Goal: Information Seeking & Learning: Find specific fact

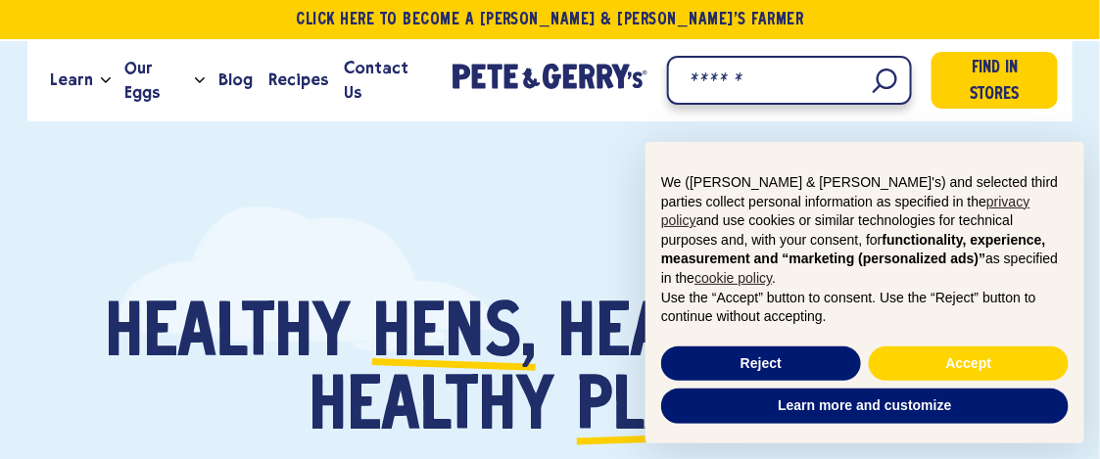
click at [843, 88] on input "Search" at bounding box center [789, 80] width 245 height 49
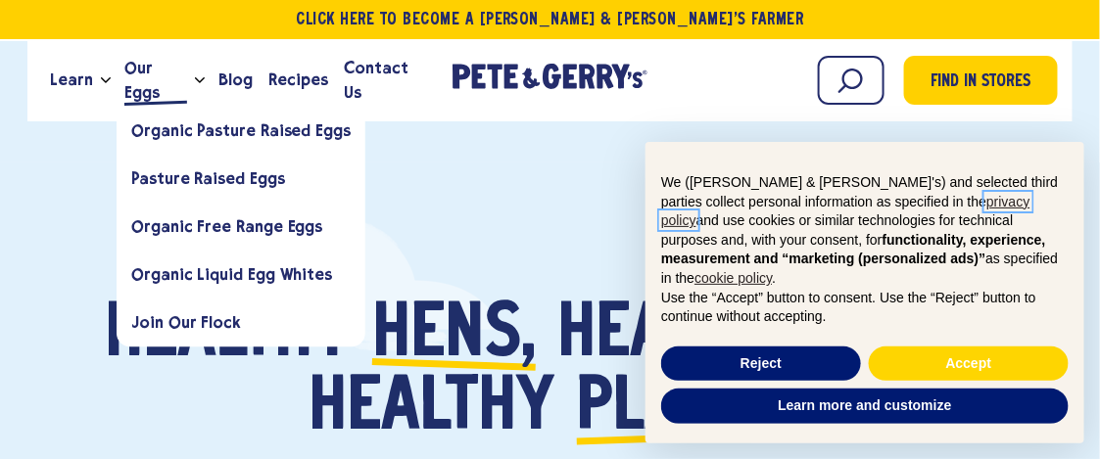
scroll to position [45, 0]
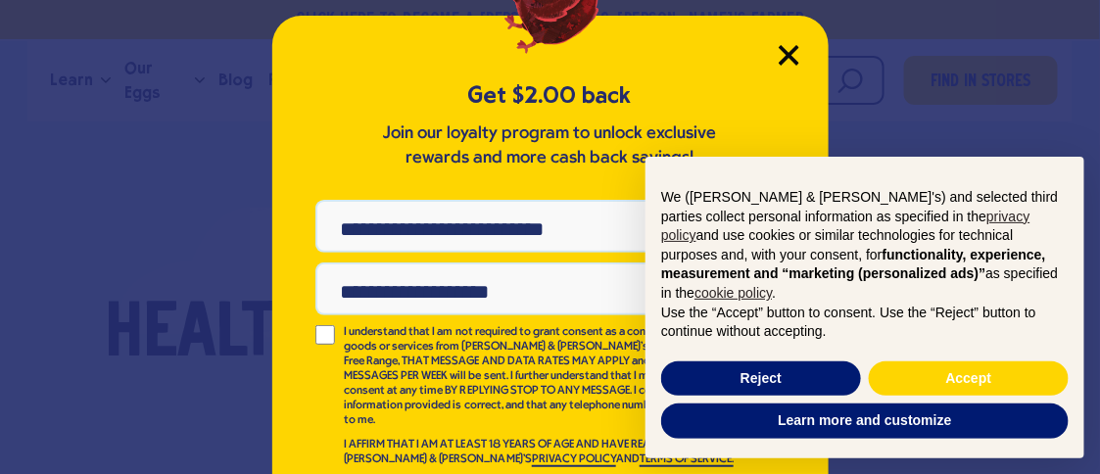
click at [780, 62] on icon "Close Modal" at bounding box center [789, 55] width 18 height 18
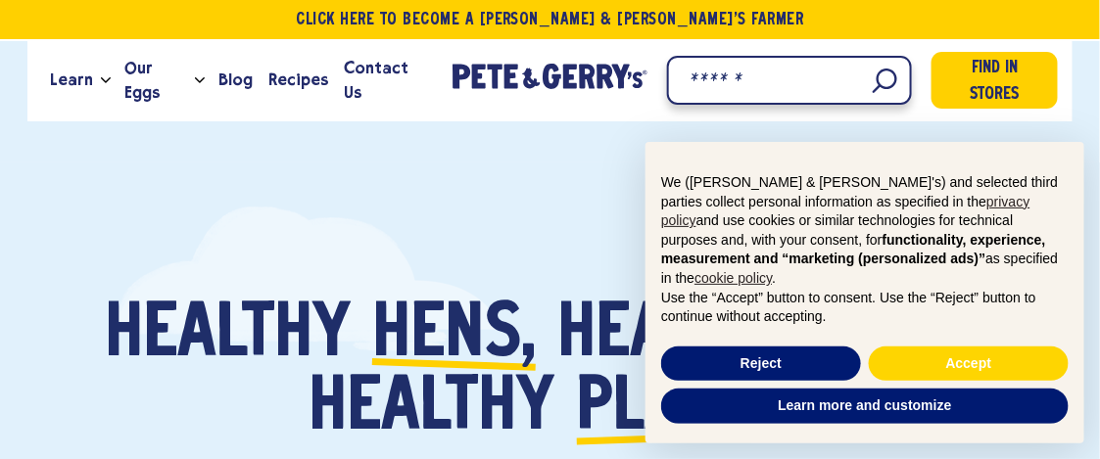
click at [851, 83] on input "Search" at bounding box center [789, 80] width 245 height 49
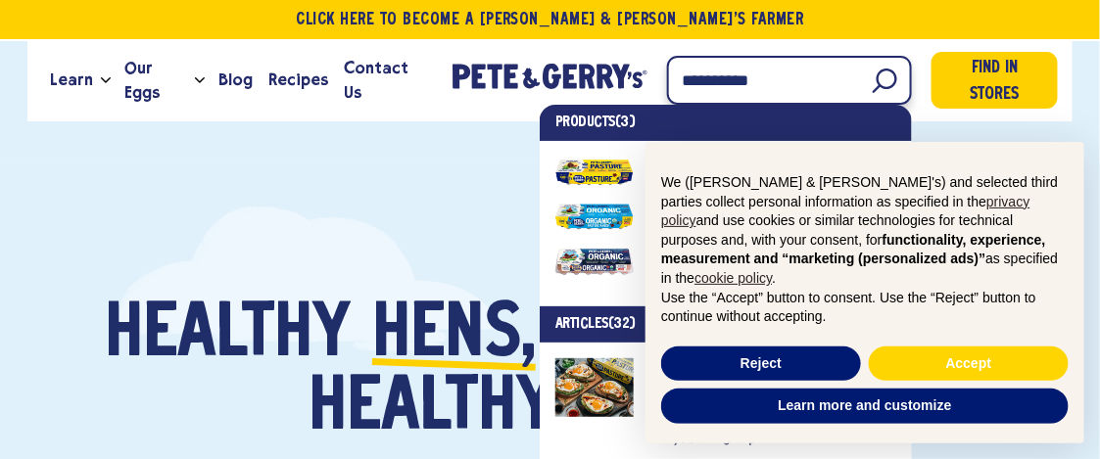
type input "**********"
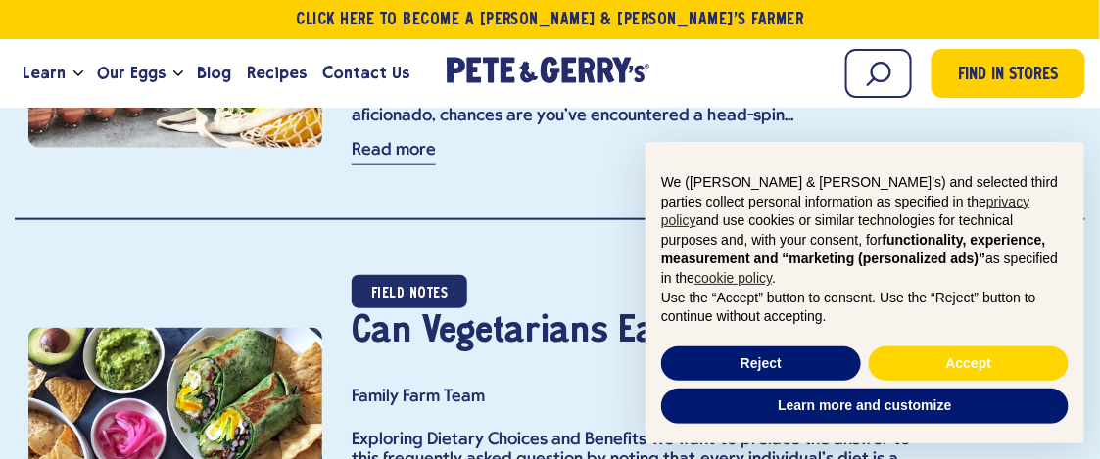
scroll to position [4600, 0]
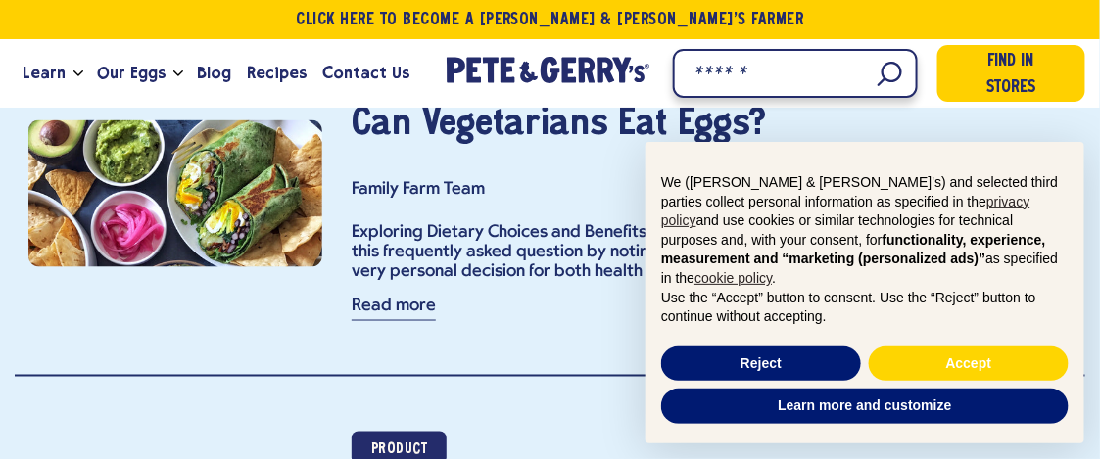
click at [883, 73] on input "Search" at bounding box center [795, 73] width 245 height 49
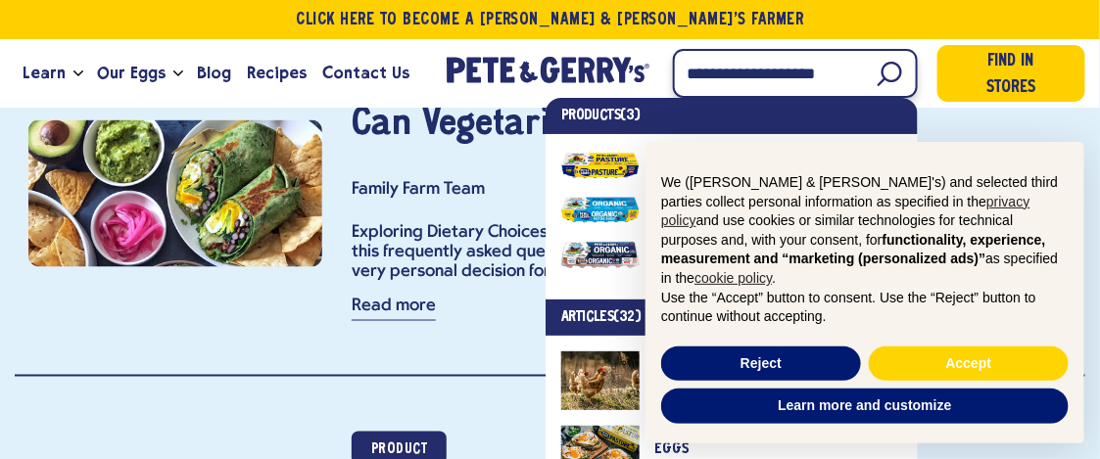
type input "**********"
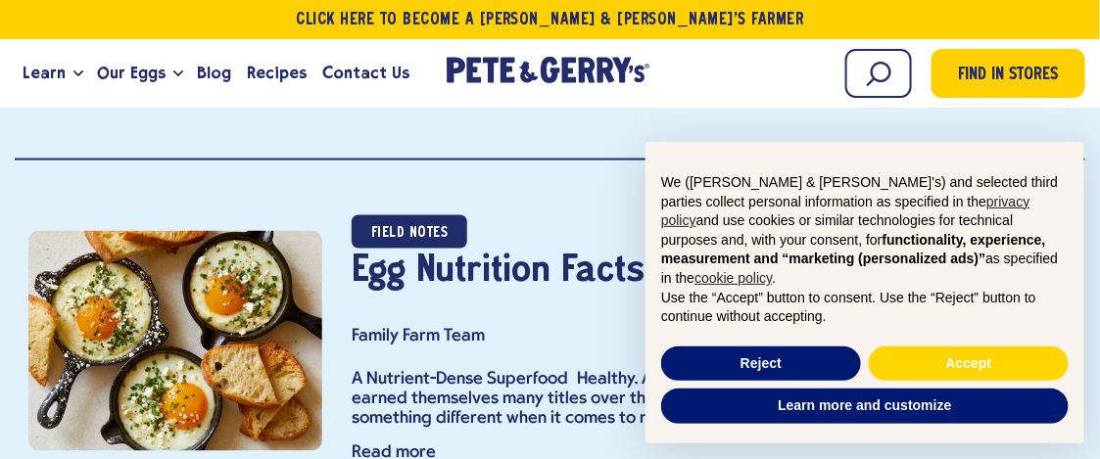
scroll to position [8674, 0]
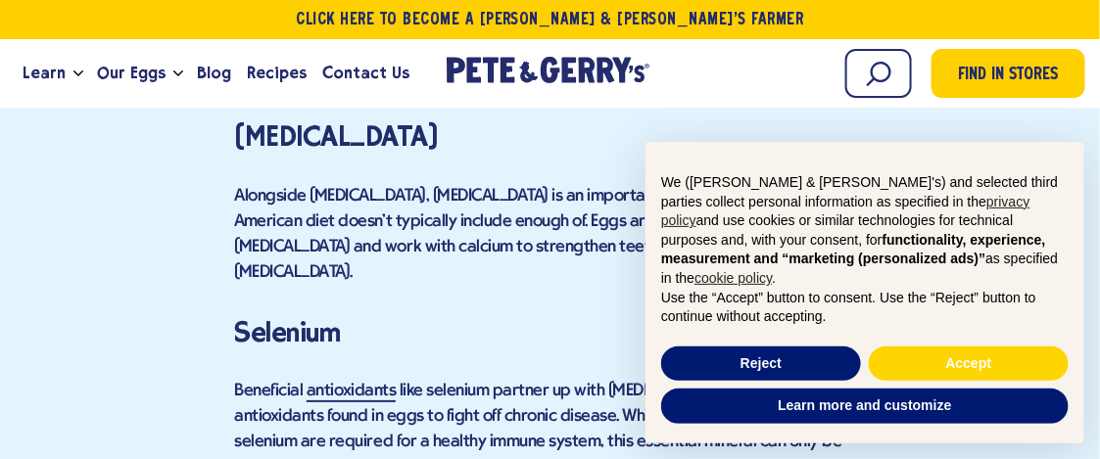
scroll to position [3232, 0]
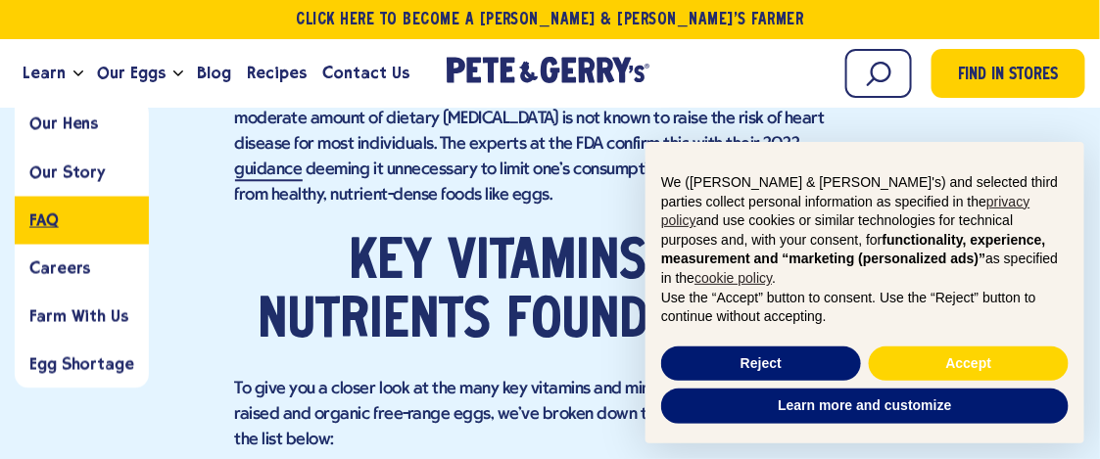
click at [52, 215] on span "FAQ" at bounding box center [43, 220] width 29 height 19
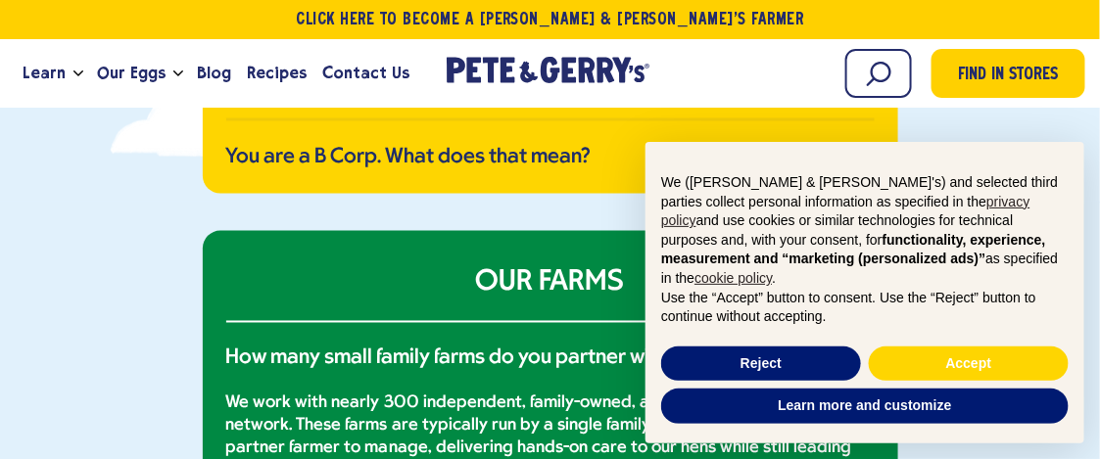
scroll to position [726, 0]
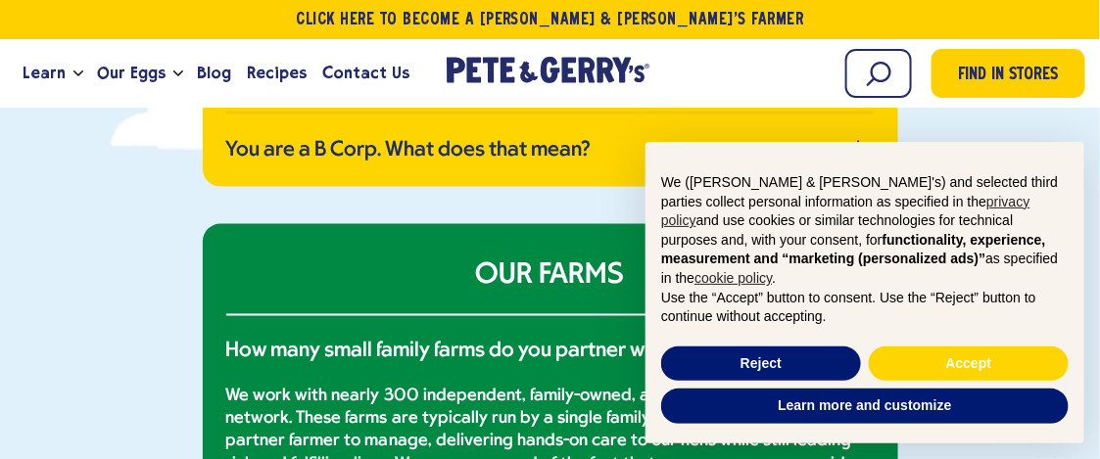
click at [860, 150] on div "× We (Pete & Gerry's) and selected third parties collect personal information a…" at bounding box center [865, 292] width 470 height 333
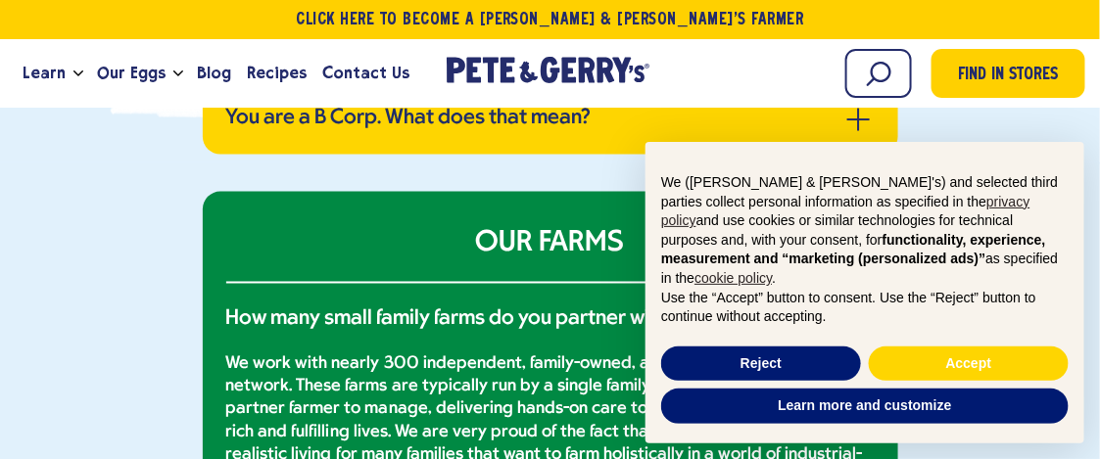
scroll to position [756, 0]
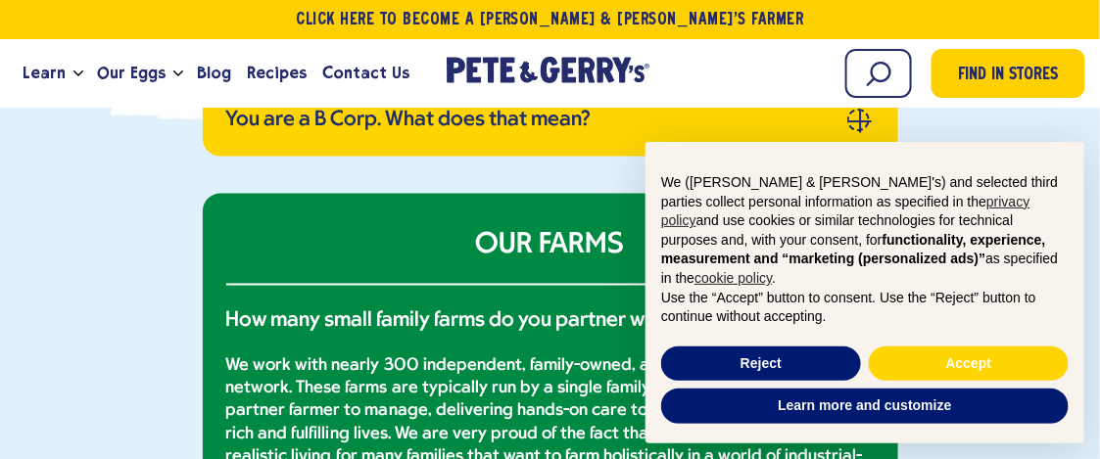
click at [854, 120] on span "button" at bounding box center [860, 121] width 23 height 2
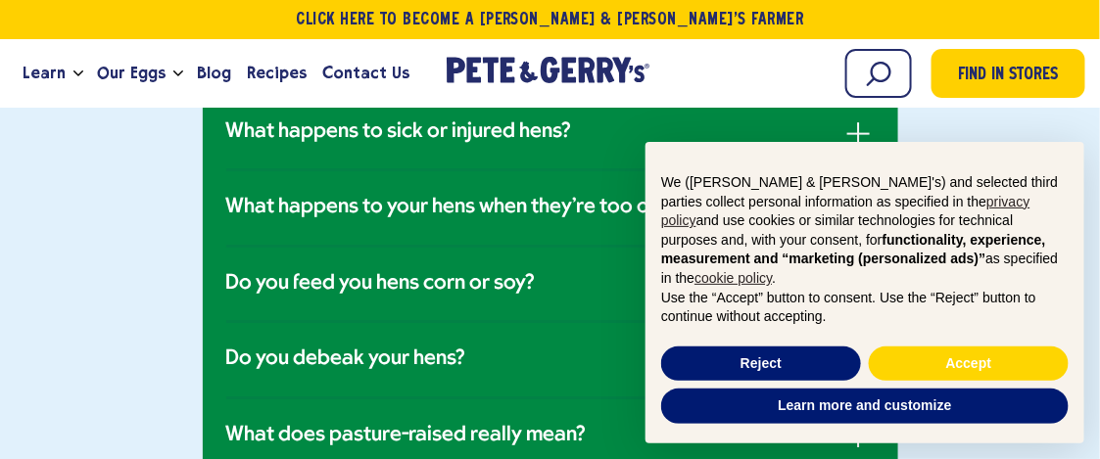
scroll to position [1634, 0]
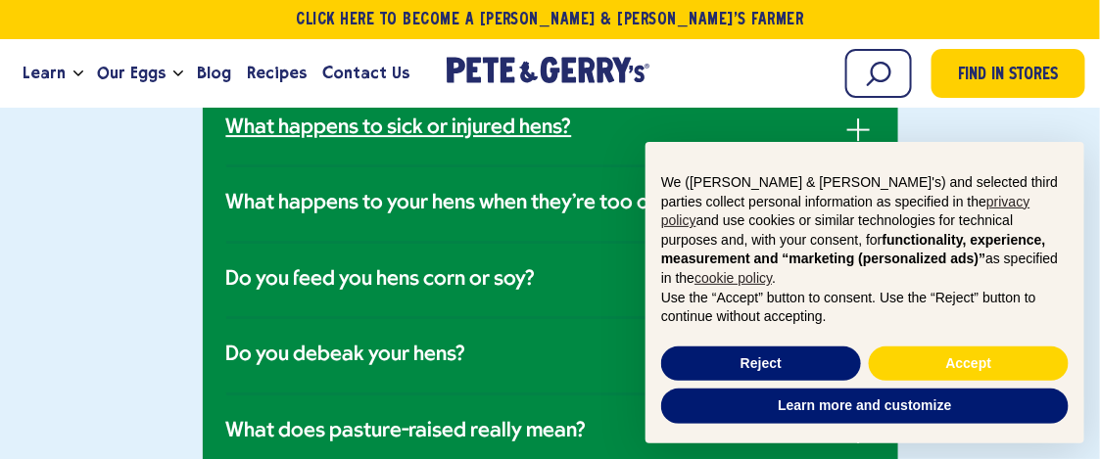
click at [540, 133] on h3 "What happens to sick or injured hens?" at bounding box center [399, 128] width 346 height 25
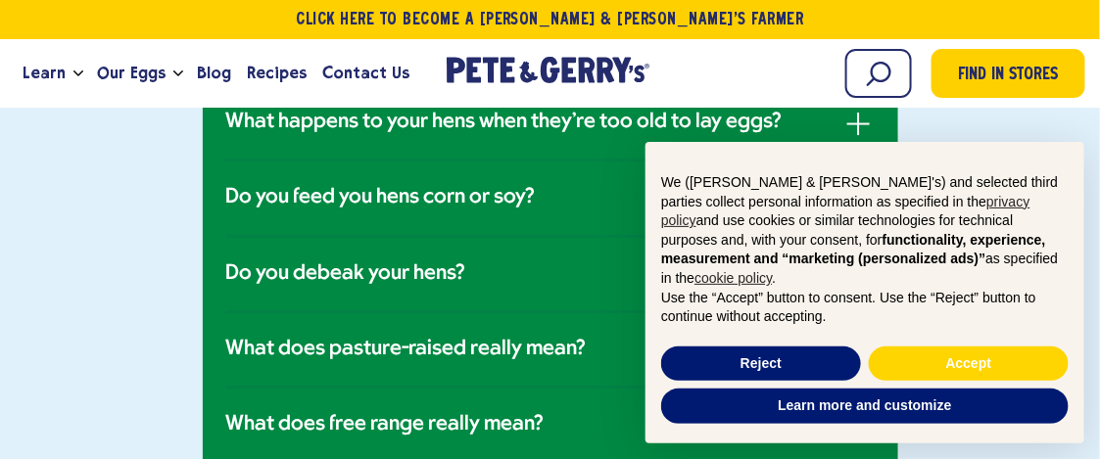
scroll to position [1741, 0]
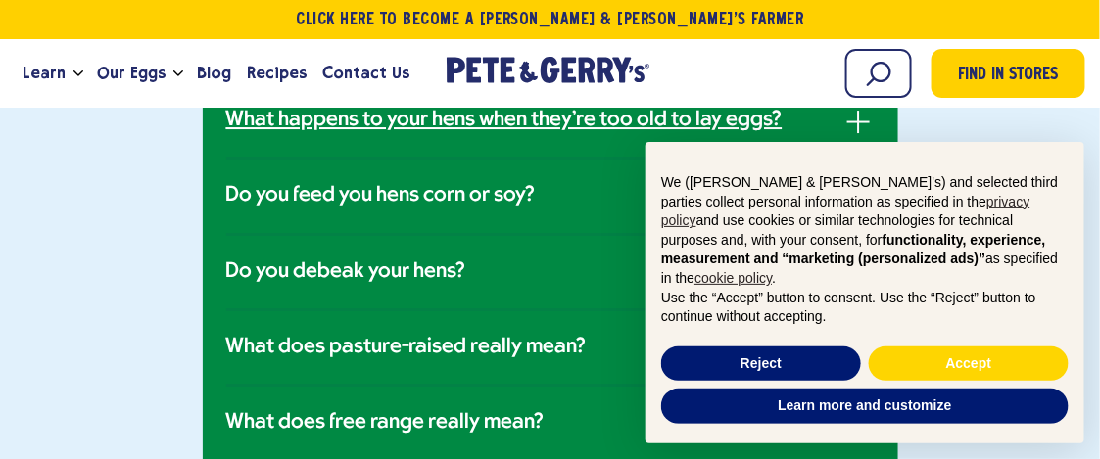
click at [361, 120] on h3 "What happens to your hens when they're too old to lay eggs?" at bounding box center [504, 120] width 556 height 25
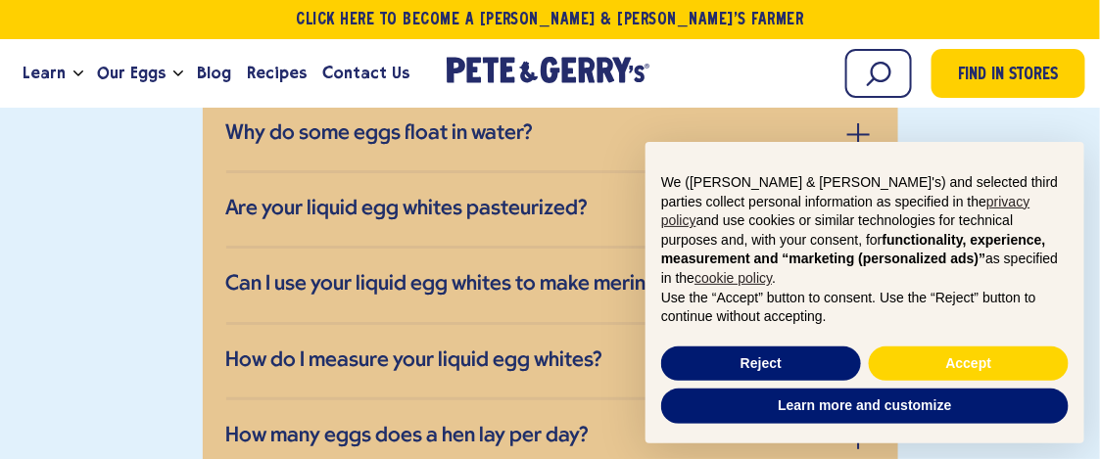
scroll to position [3886, 0]
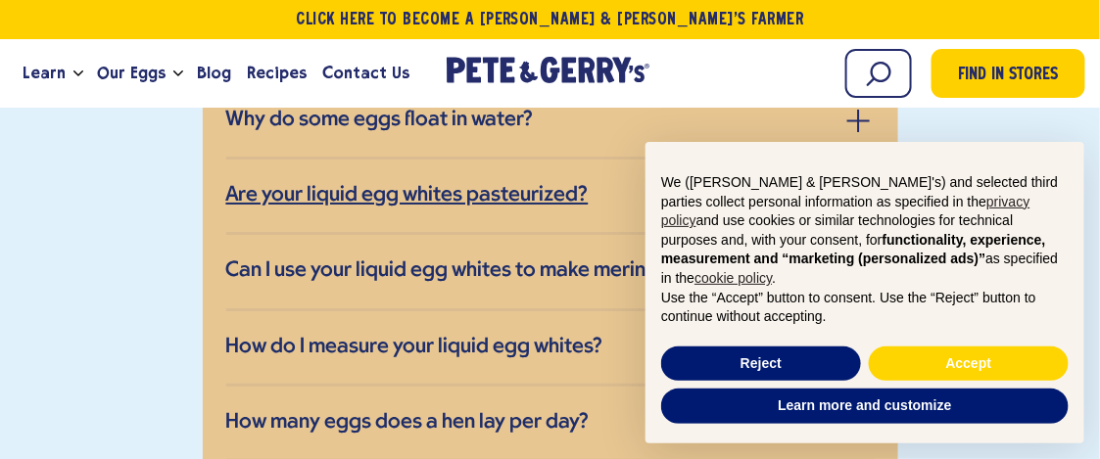
click at [529, 183] on h3 "Are your liquid egg whites pasteurized?" at bounding box center [407, 195] width 362 height 25
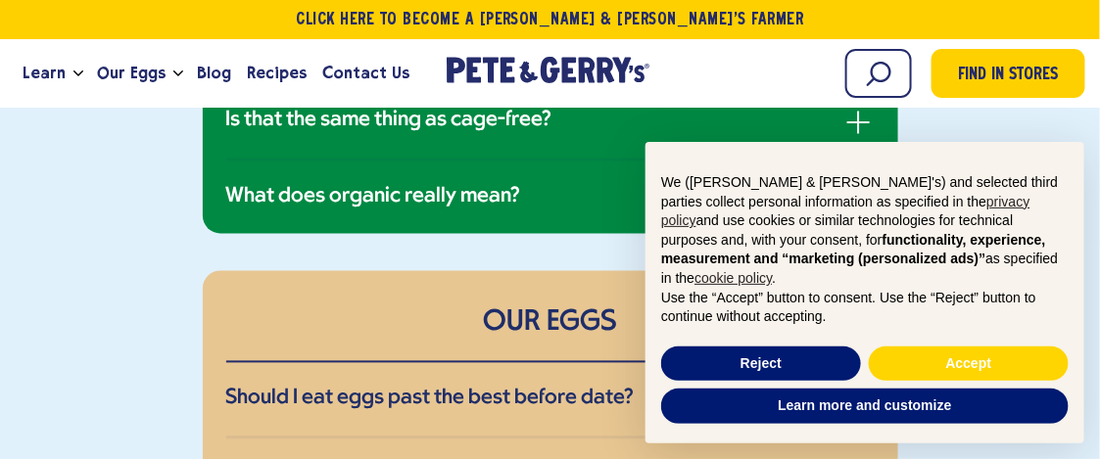
scroll to position [2844, 0]
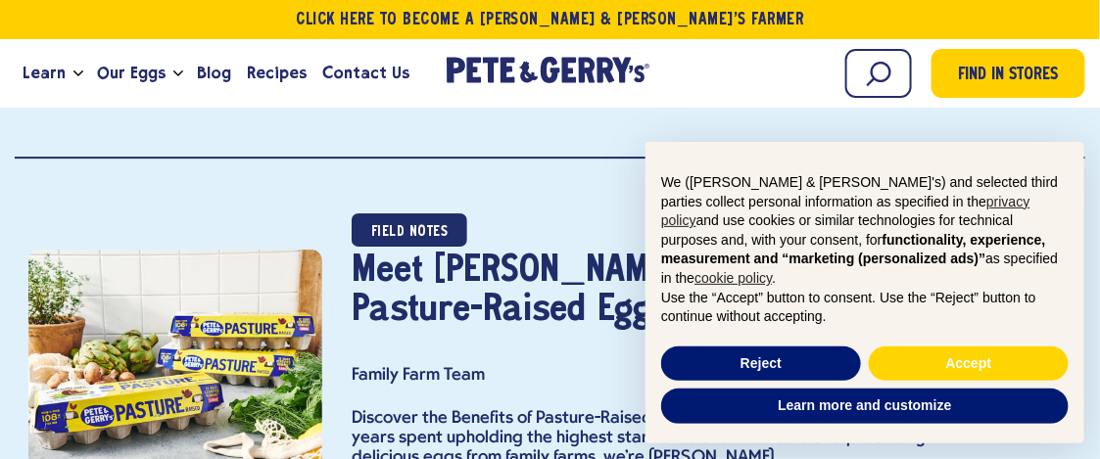
scroll to position [95, 0]
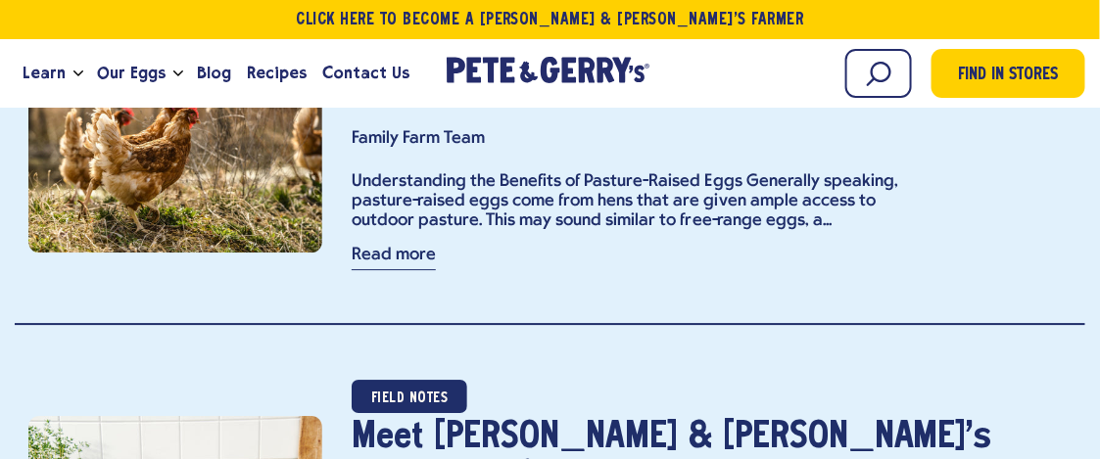
scroll to position [730, 0]
